Goal: Task Accomplishment & Management: Manage account settings

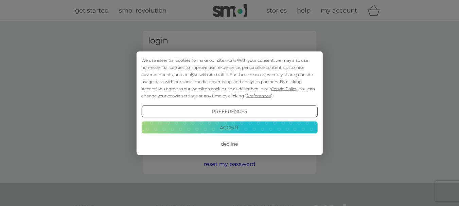
type input "[EMAIL_ADDRESS][DOMAIN_NAME]"
click at [224, 126] on button "Accept" at bounding box center [229, 128] width 176 height 12
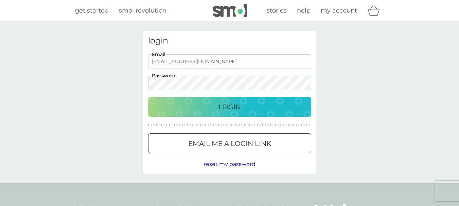
click at [198, 105] on div "Login" at bounding box center [230, 107] width 150 height 11
